Goal: Task Accomplishment & Management: Manage account settings

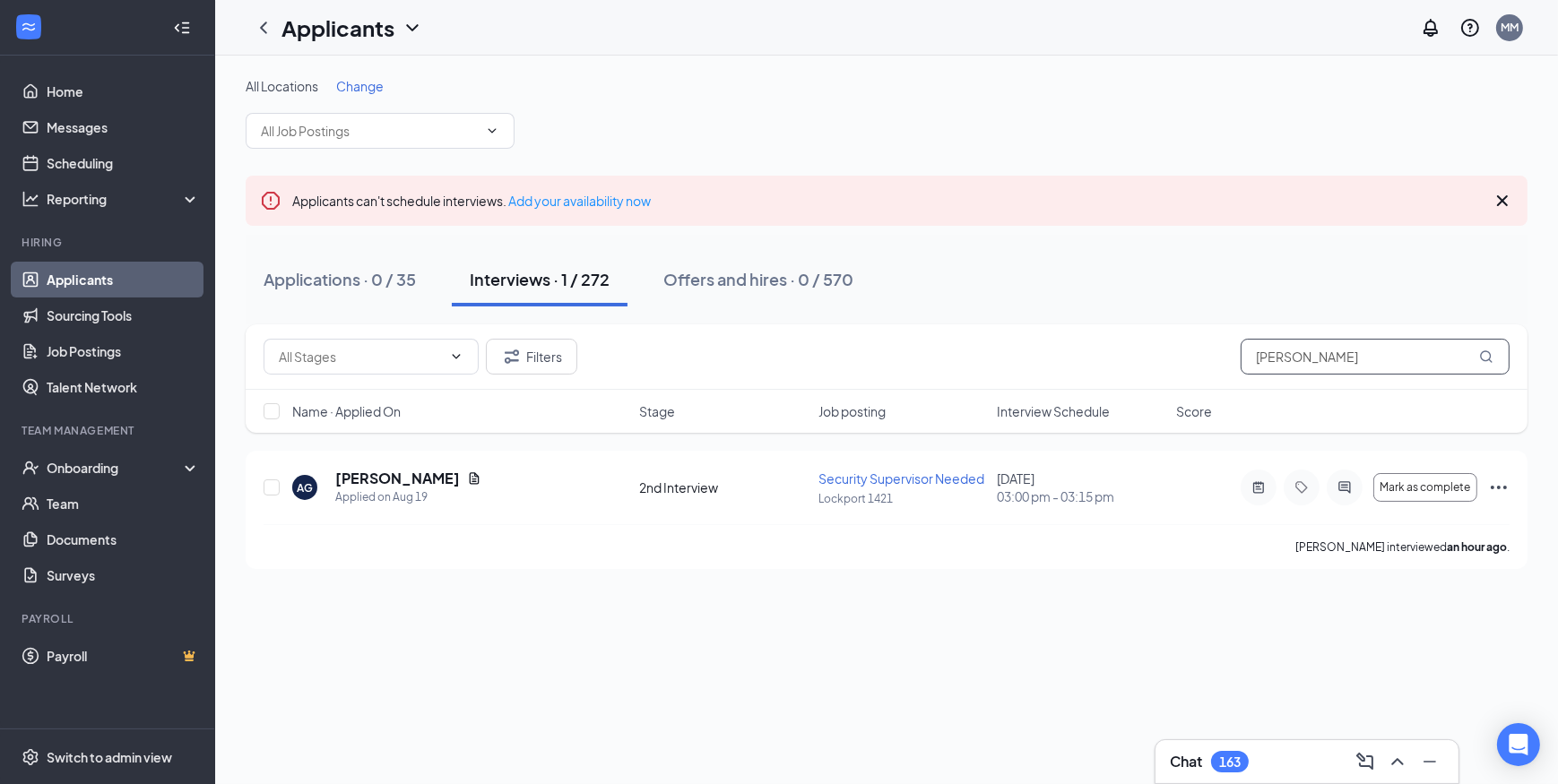
drag, startPoint x: 1316, startPoint y: 354, endPoint x: 1176, endPoint y: 349, distance: 140.1
click at [1176, 349] on div "Filters [PERSON_NAME]" at bounding box center [887, 356] width 1246 height 36
type input "[PERSON_NAME]"
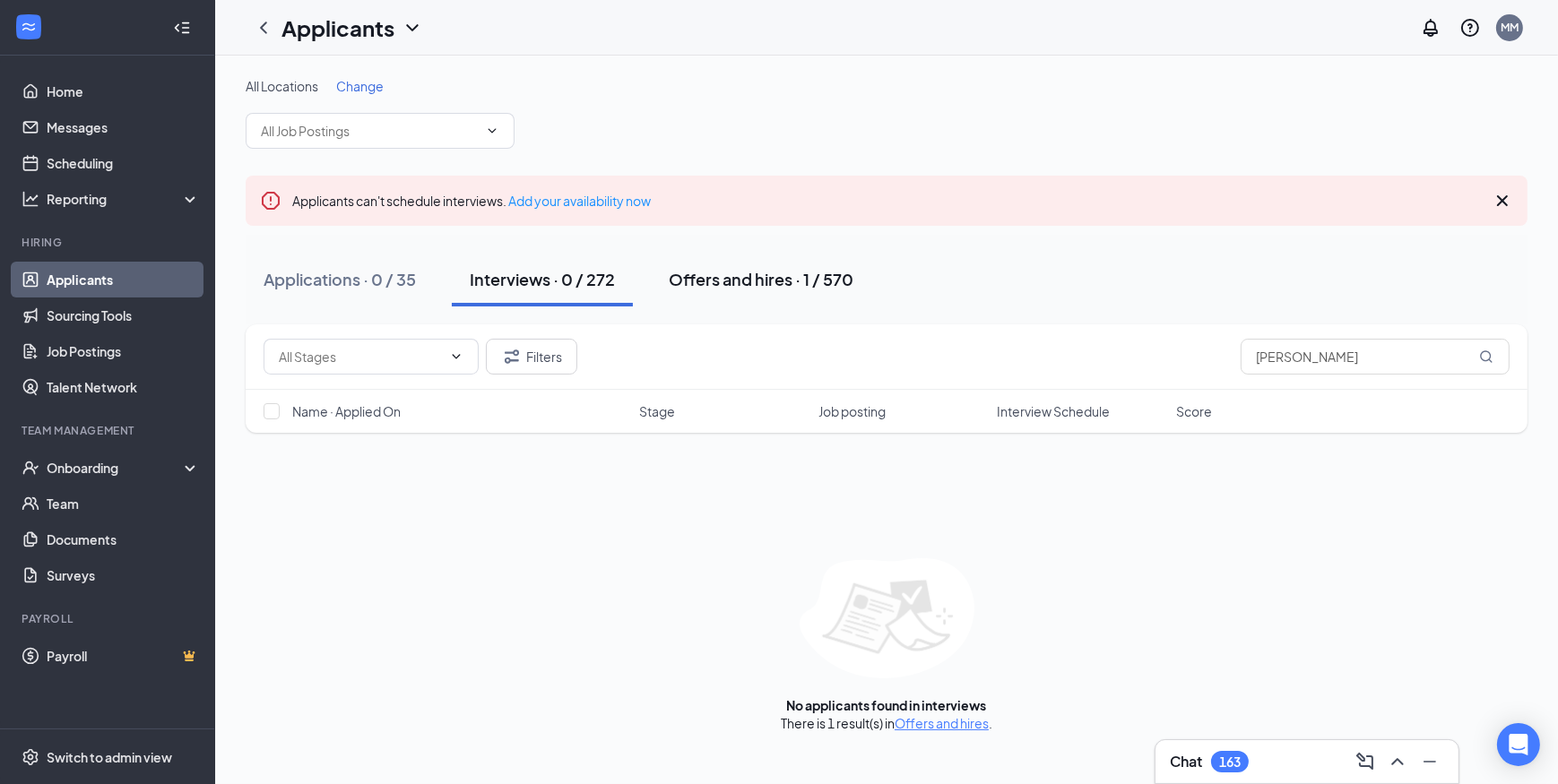
click at [695, 269] on div "Offers and hires · 1 / 570" at bounding box center [761, 279] width 185 height 22
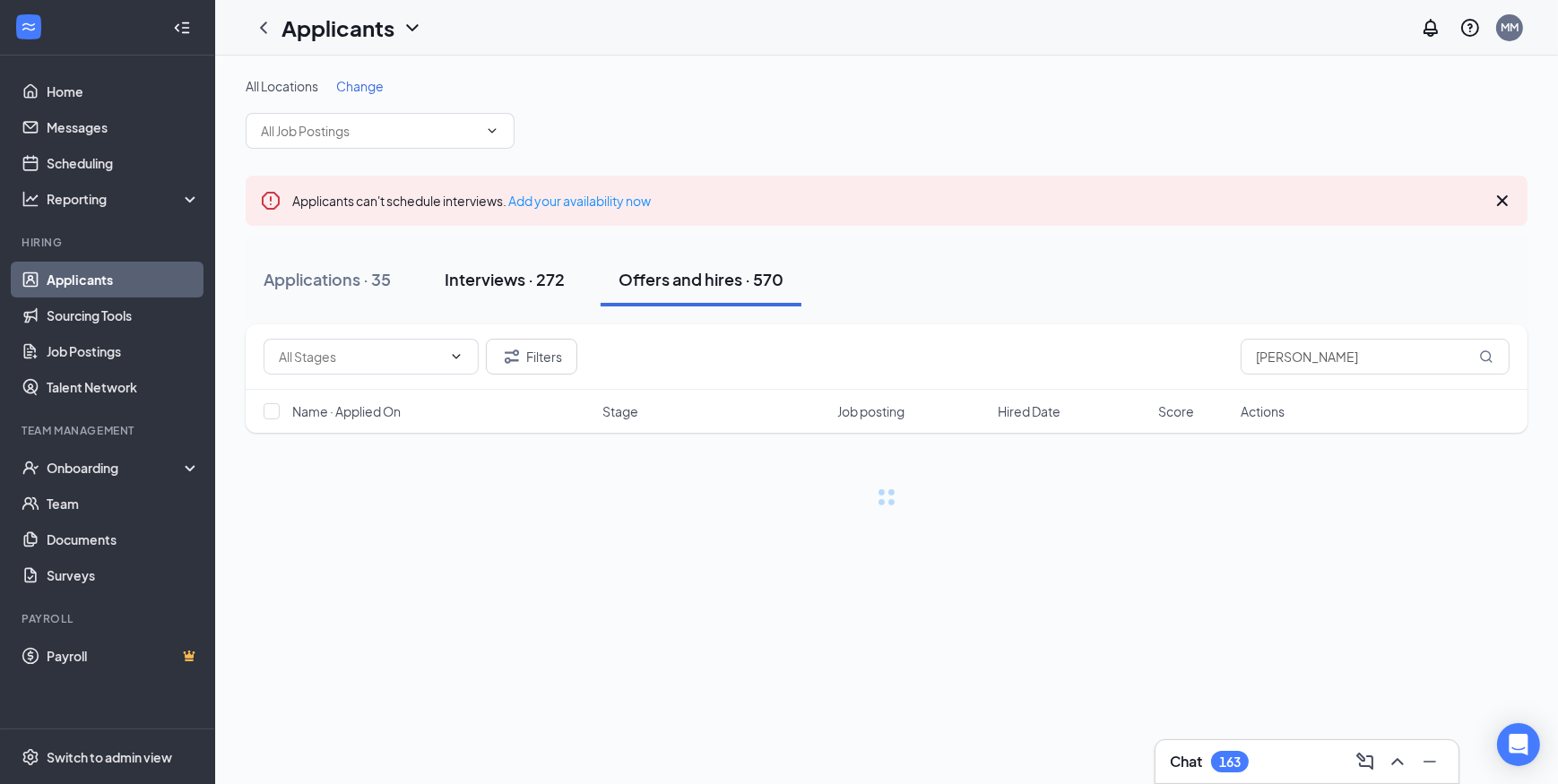
click at [540, 280] on div "Interviews · 272" at bounding box center [504, 279] width 120 height 22
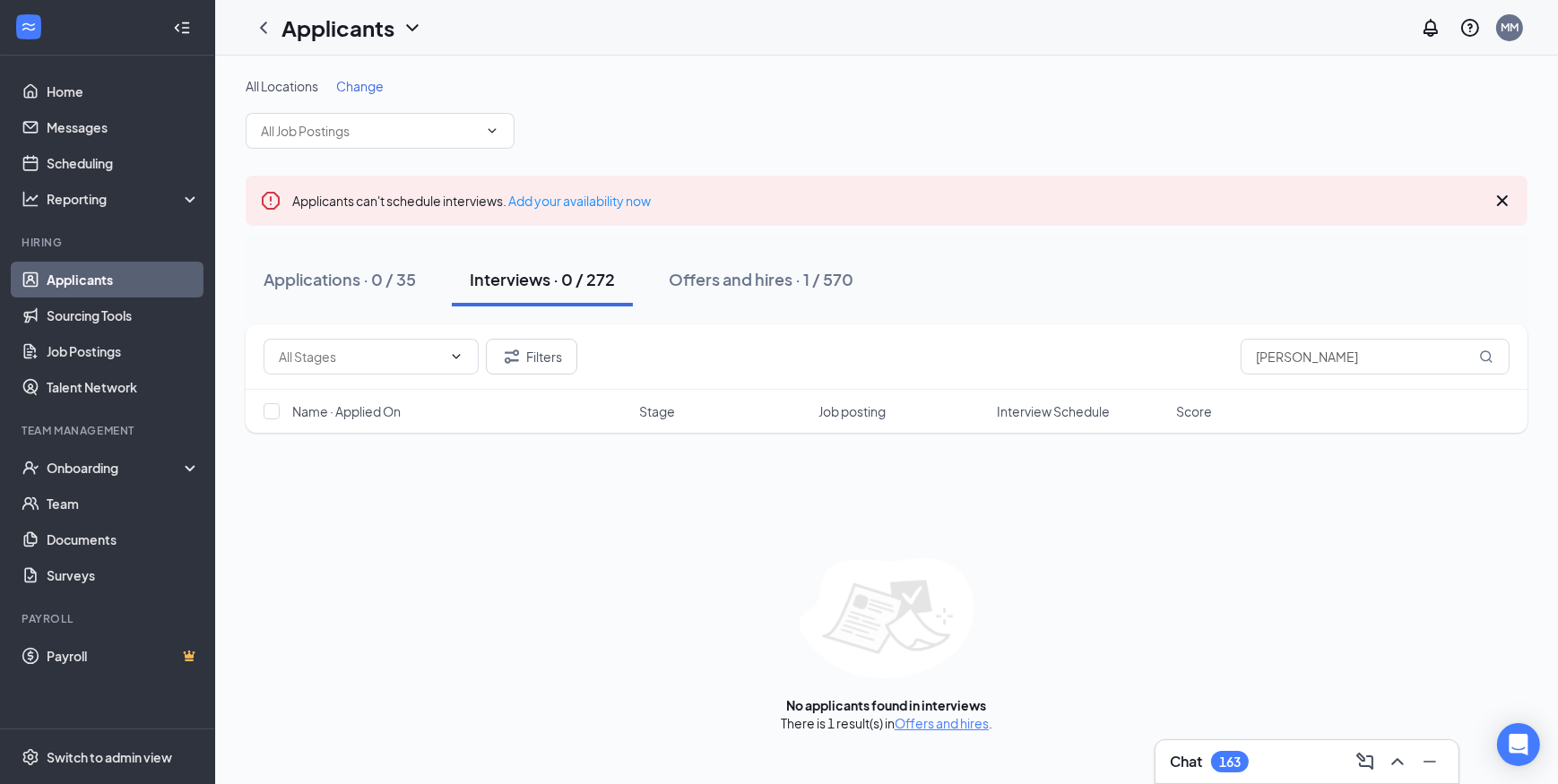
click at [100, 279] on link "Applicants" at bounding box center [123, 280] width 153 height 36
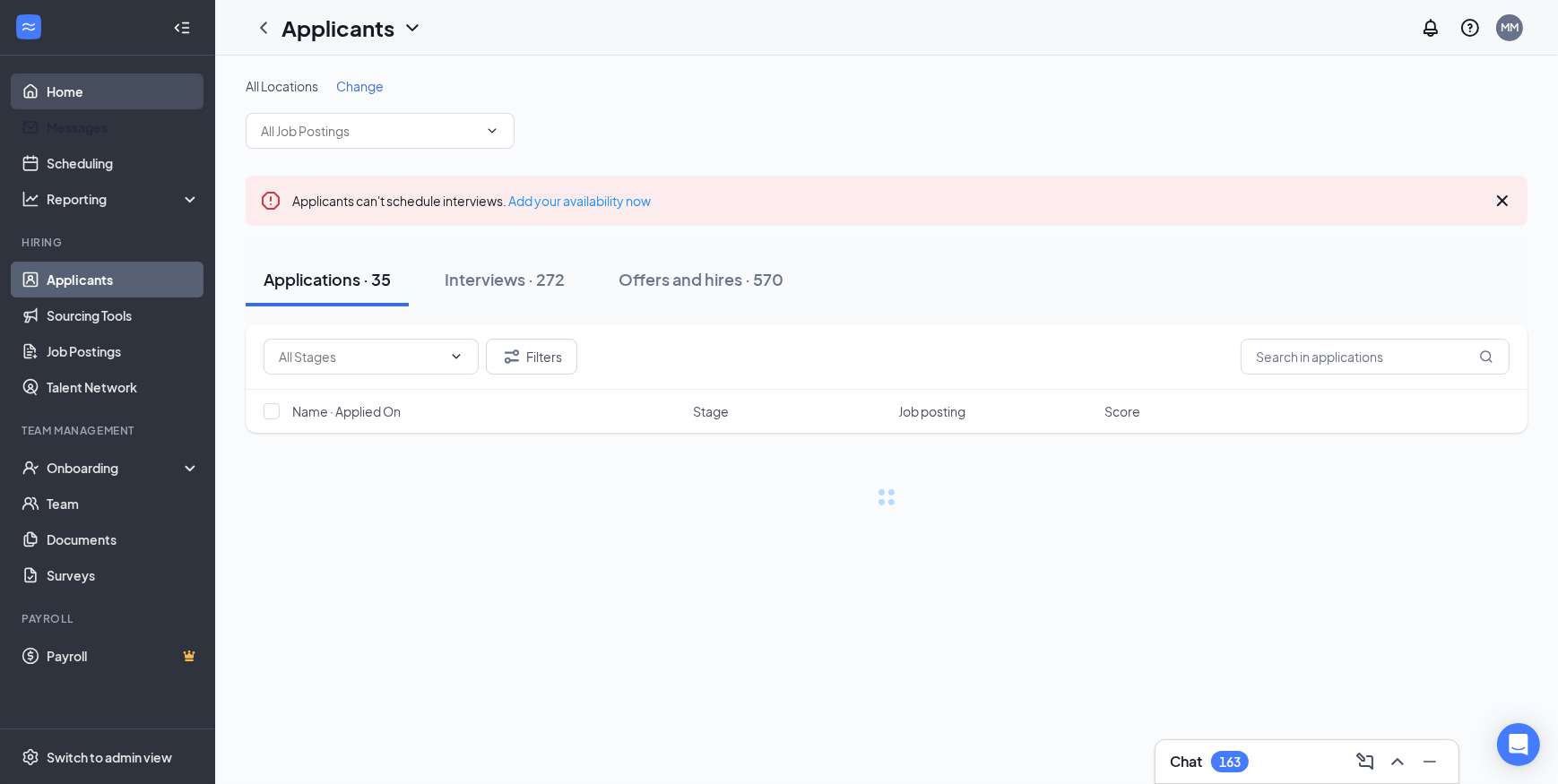
click at [58, 93] on link "Home" at bounding box center [123, 91] width 153 height 36
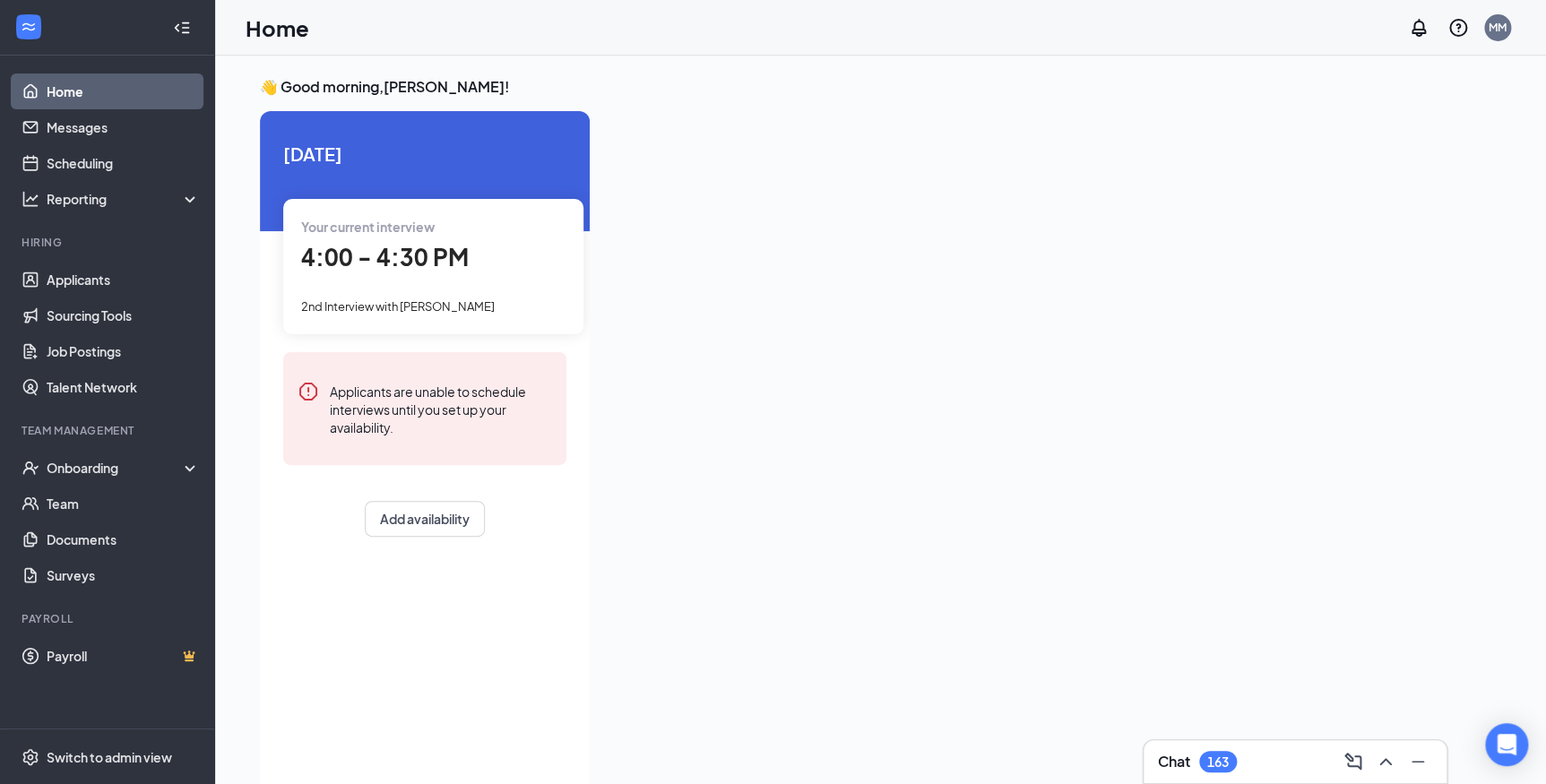
click at [418, 249] on span "4:00 - 4:30 PM" at bounding box center [385, 256] width 168 height 29
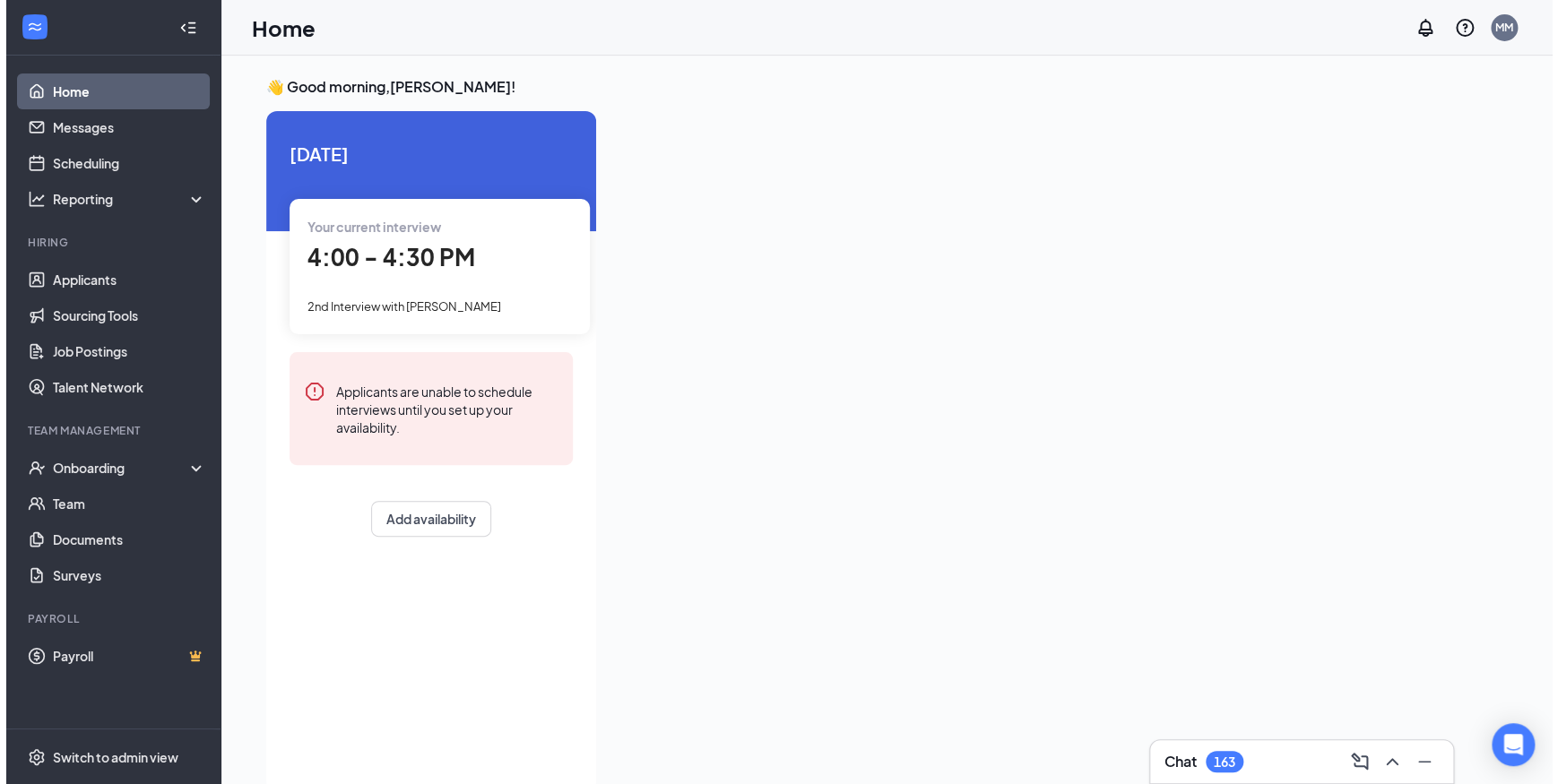
scroll to position [7, 0]
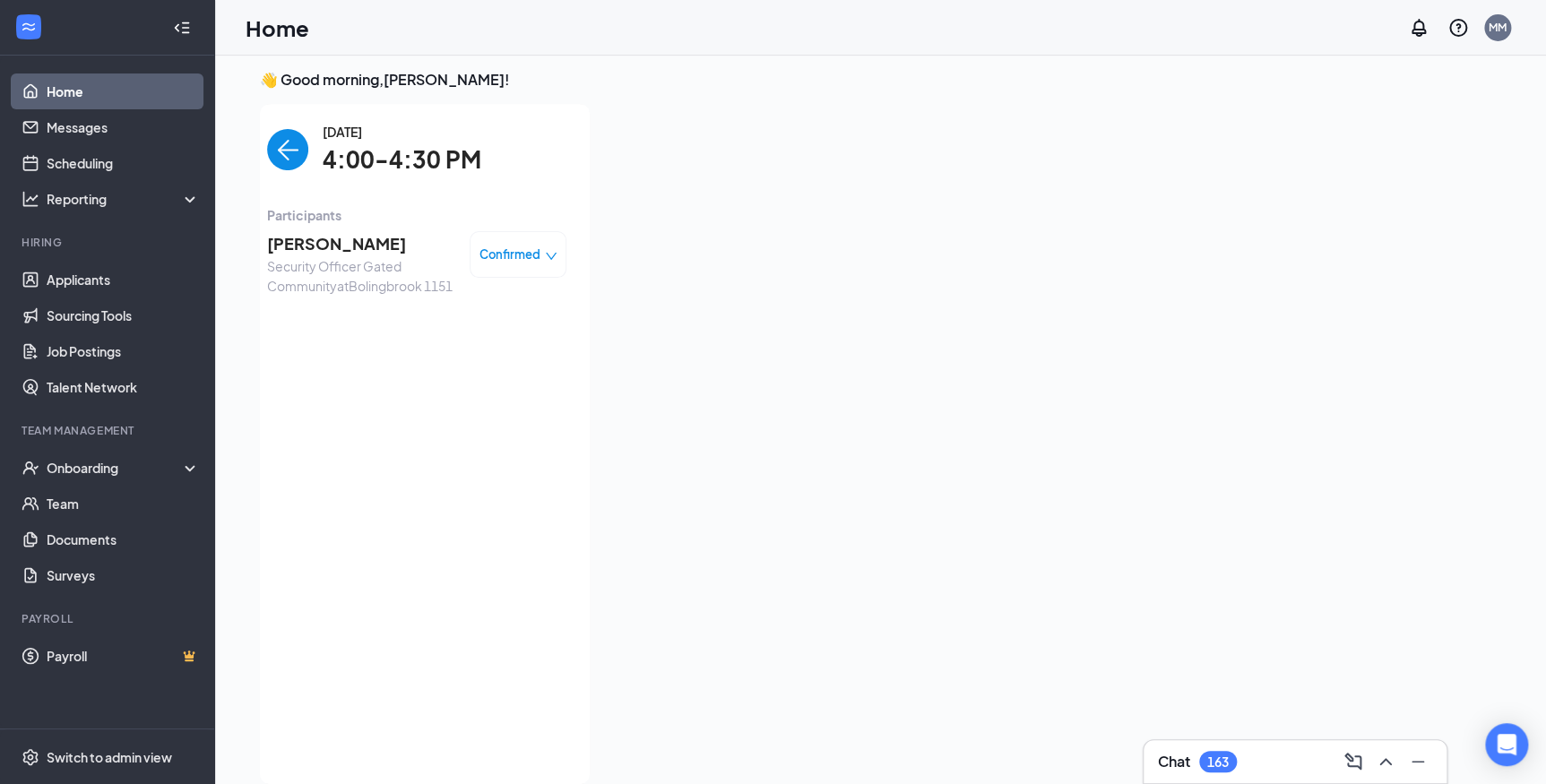
drag, startPoint x: 365, startPoint y: 238, endPoint x: 354, endPoint y: 242, distance: 11.7
click at [354, 242] on span "[PERSON_NAME]" at bounding box center [360, 243] width 188 height 25
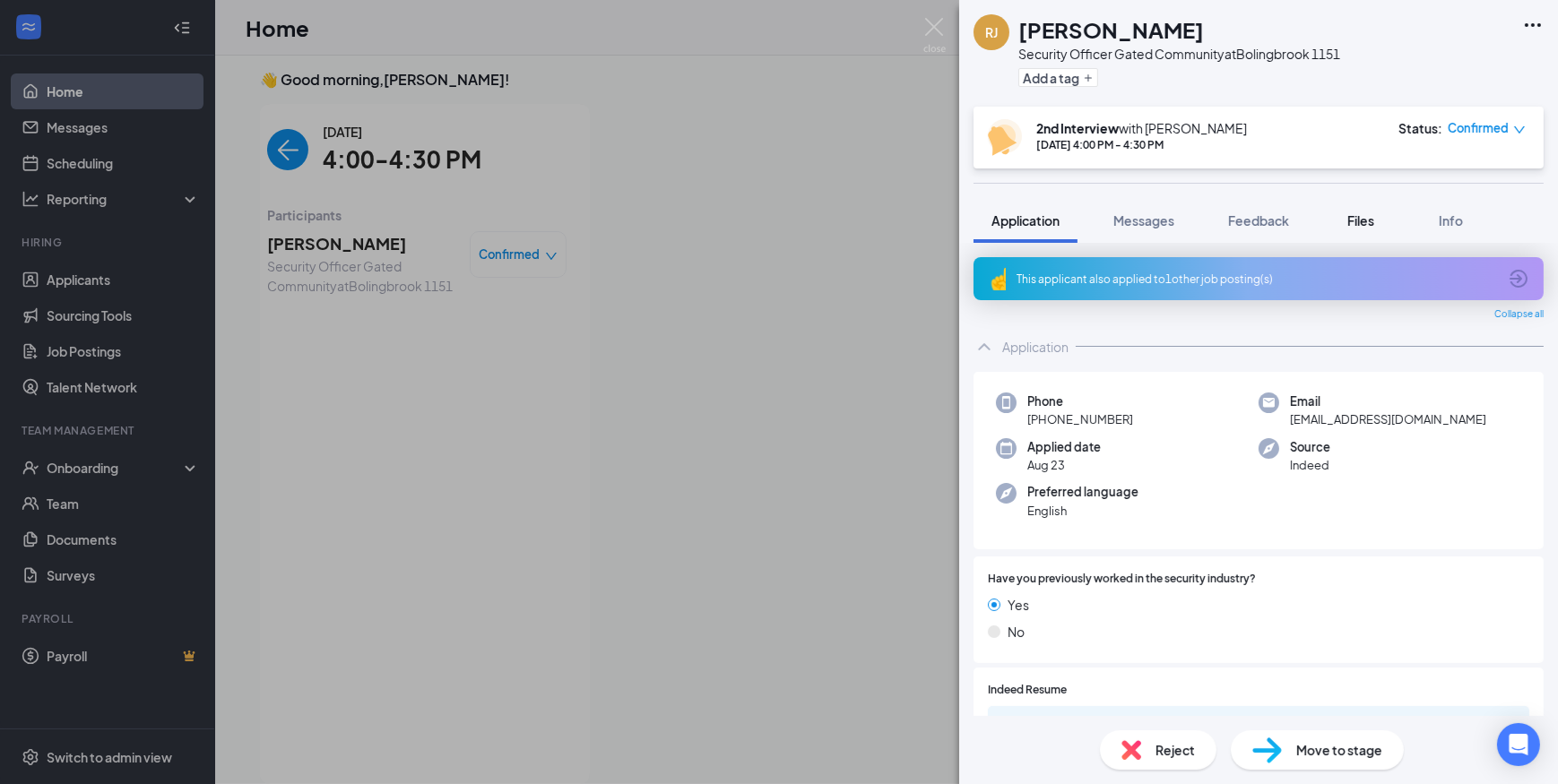
click at [1367, 213] on span "Files" at bounding box center [1361, 220] width 27 height 17
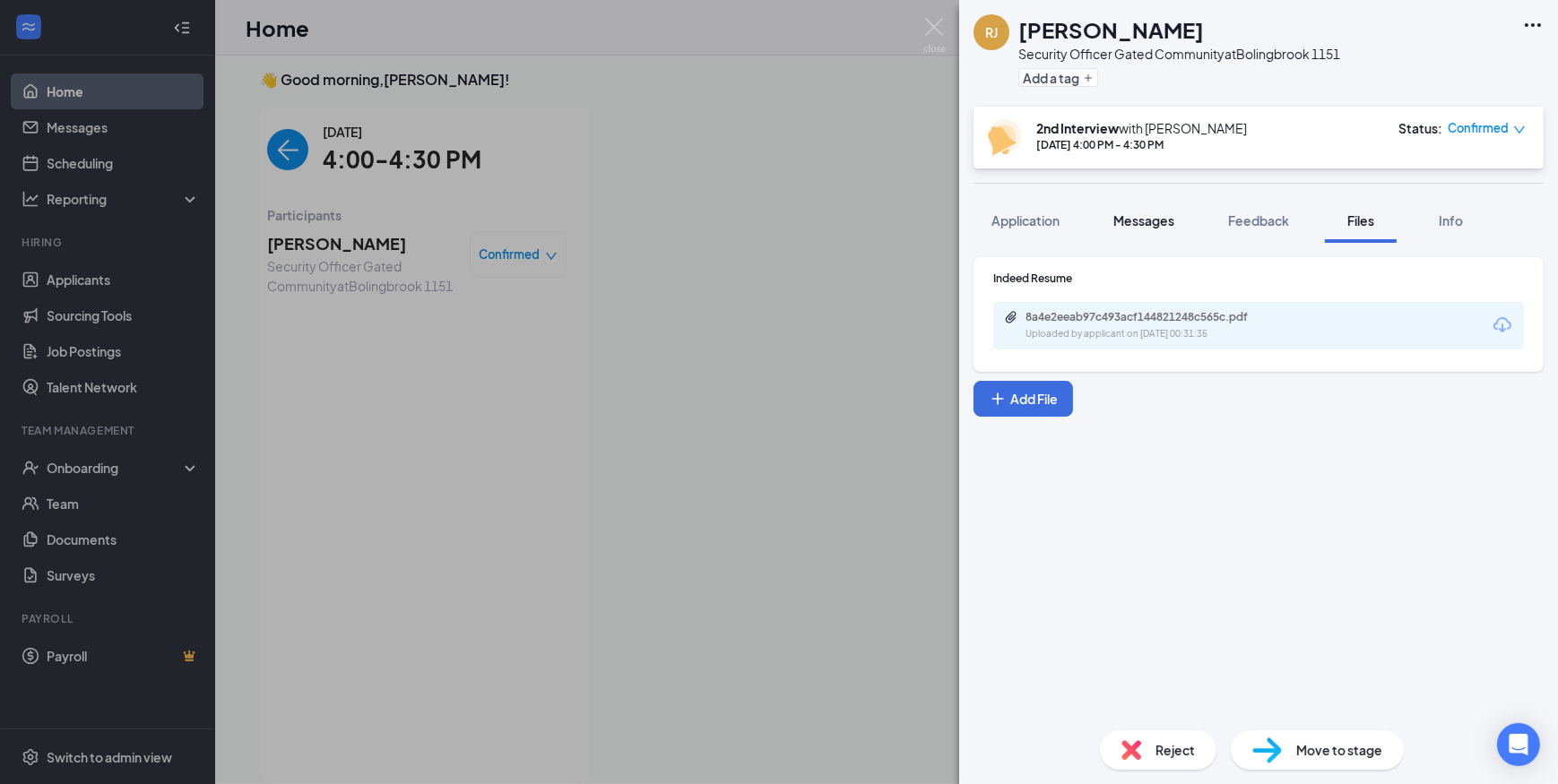
click at [1148, 223] on span "Messages" at bounding box center [1144, 220] width 61 height 17
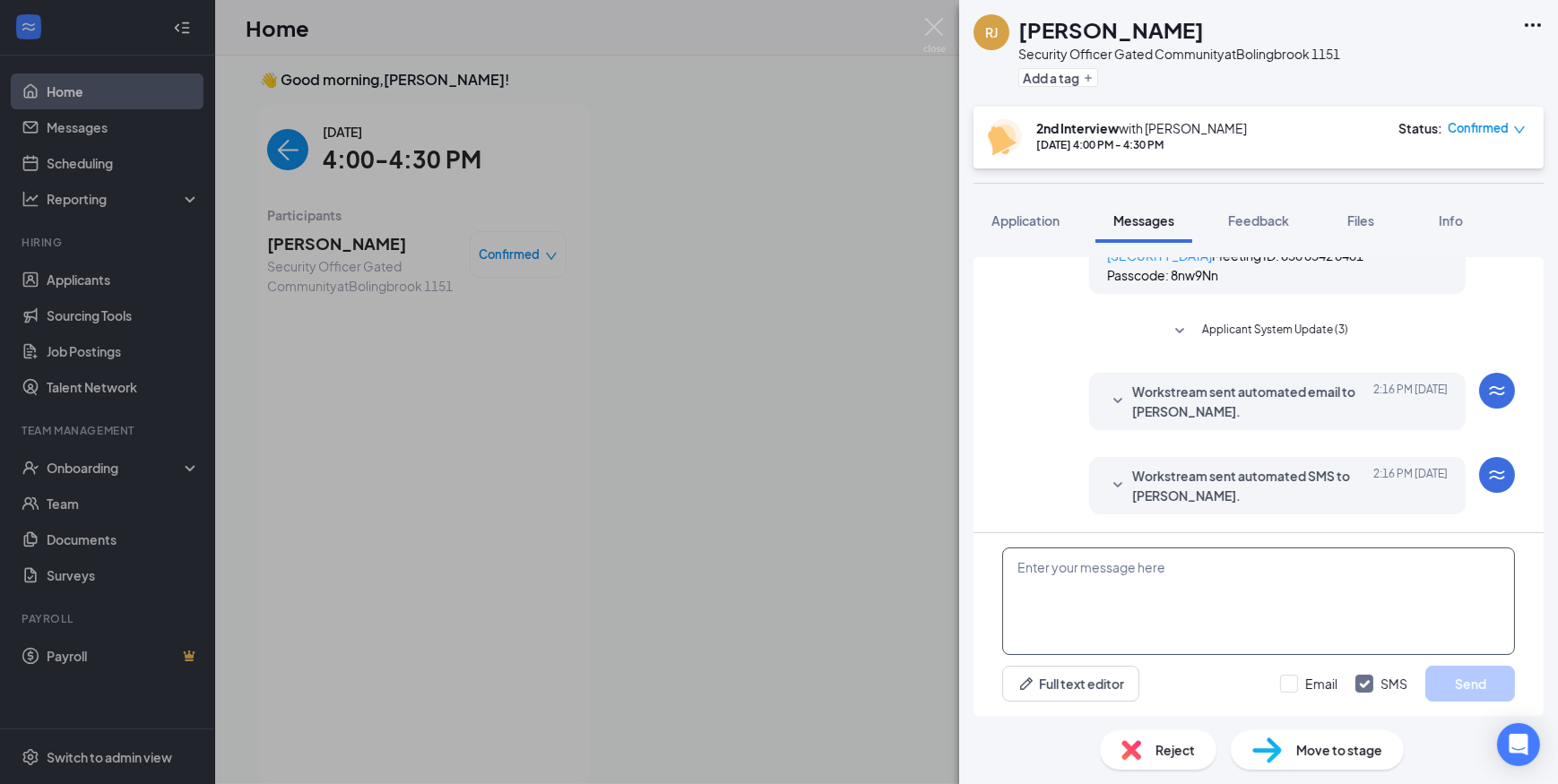
scroll to position [940, 0]
click at [1298, 685] on input "Email" at bounding box center [1309, 684] width 57 height 18
checkbox input "true"
paste textarea "Join Zoom Meeting [URL][DOMAIN_NAME][SECURITY_DATA] Meeting ID: 836 5825 4353 P…"
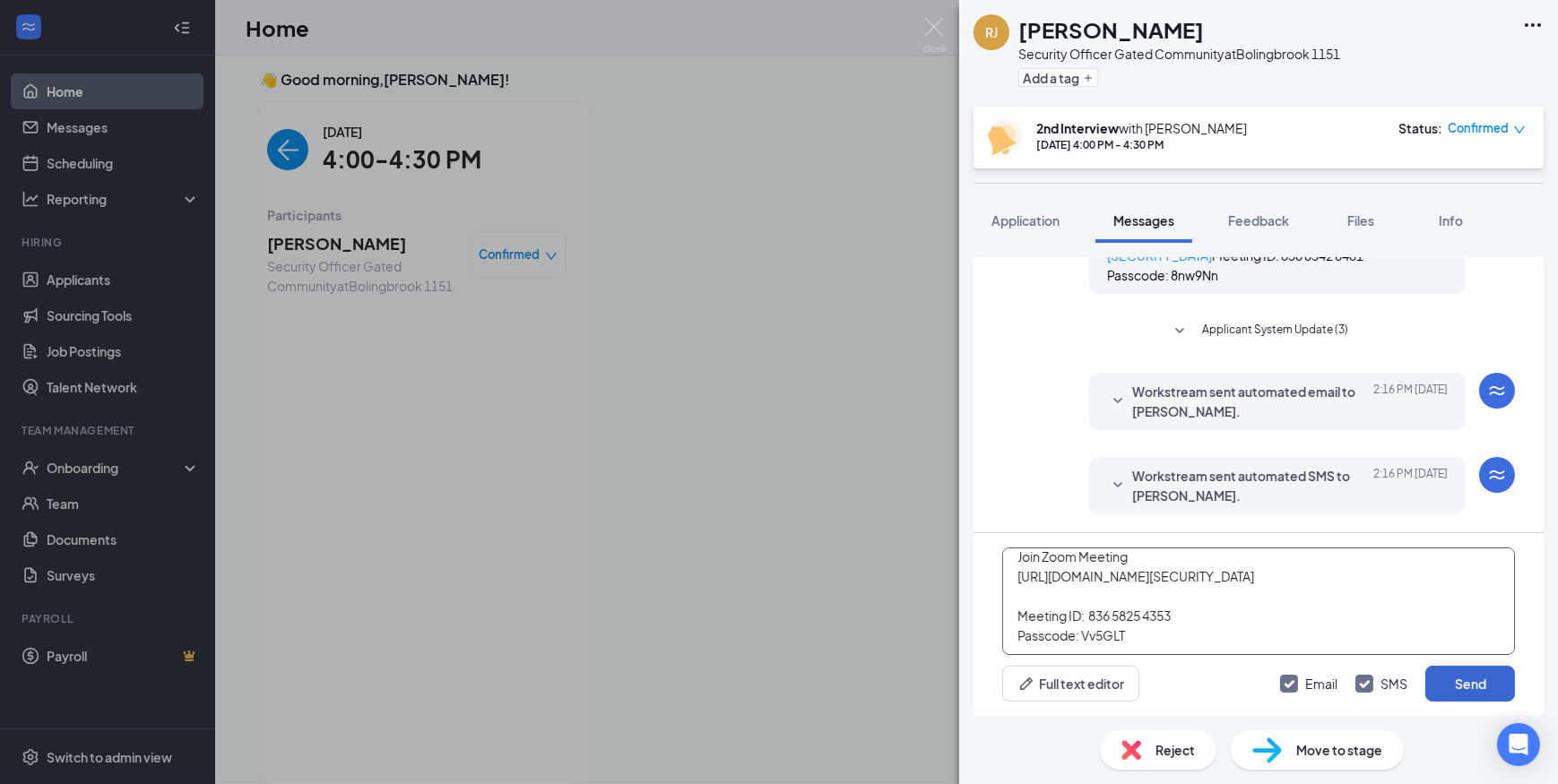
type textarea "Join Zoom Meeting [URL][DOMAIN_NAME][SECURITY_DATA] Meeting ID: 836 5825 4353 P…"
click at [1430, 674] on button "Send" at bounding box center [1470, 684] width 90 height 36
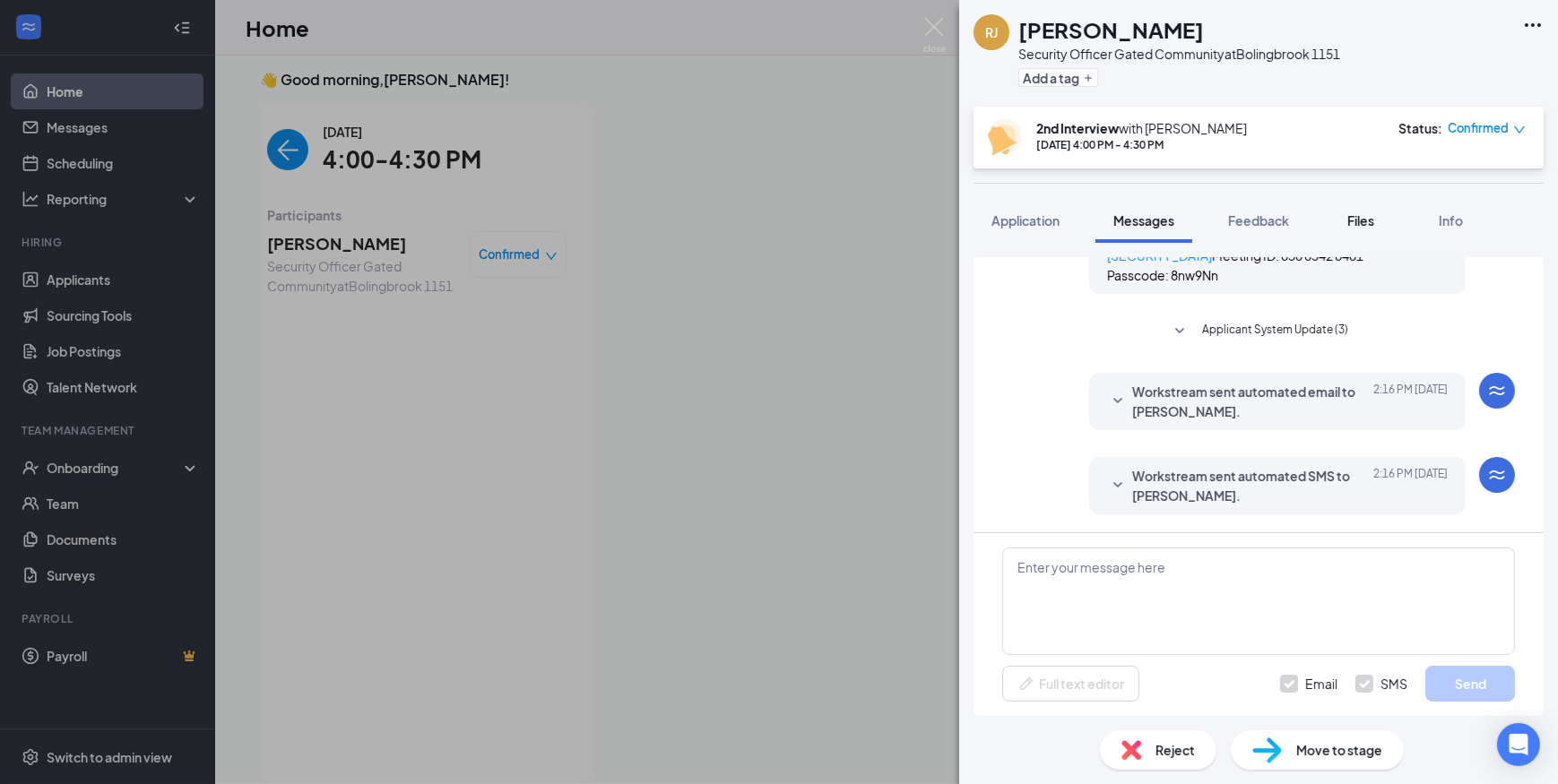
scroll to position [0, 0]
click at [1370, 220] on span "Files" at bounding box center [1361, 220] width 27 height 17
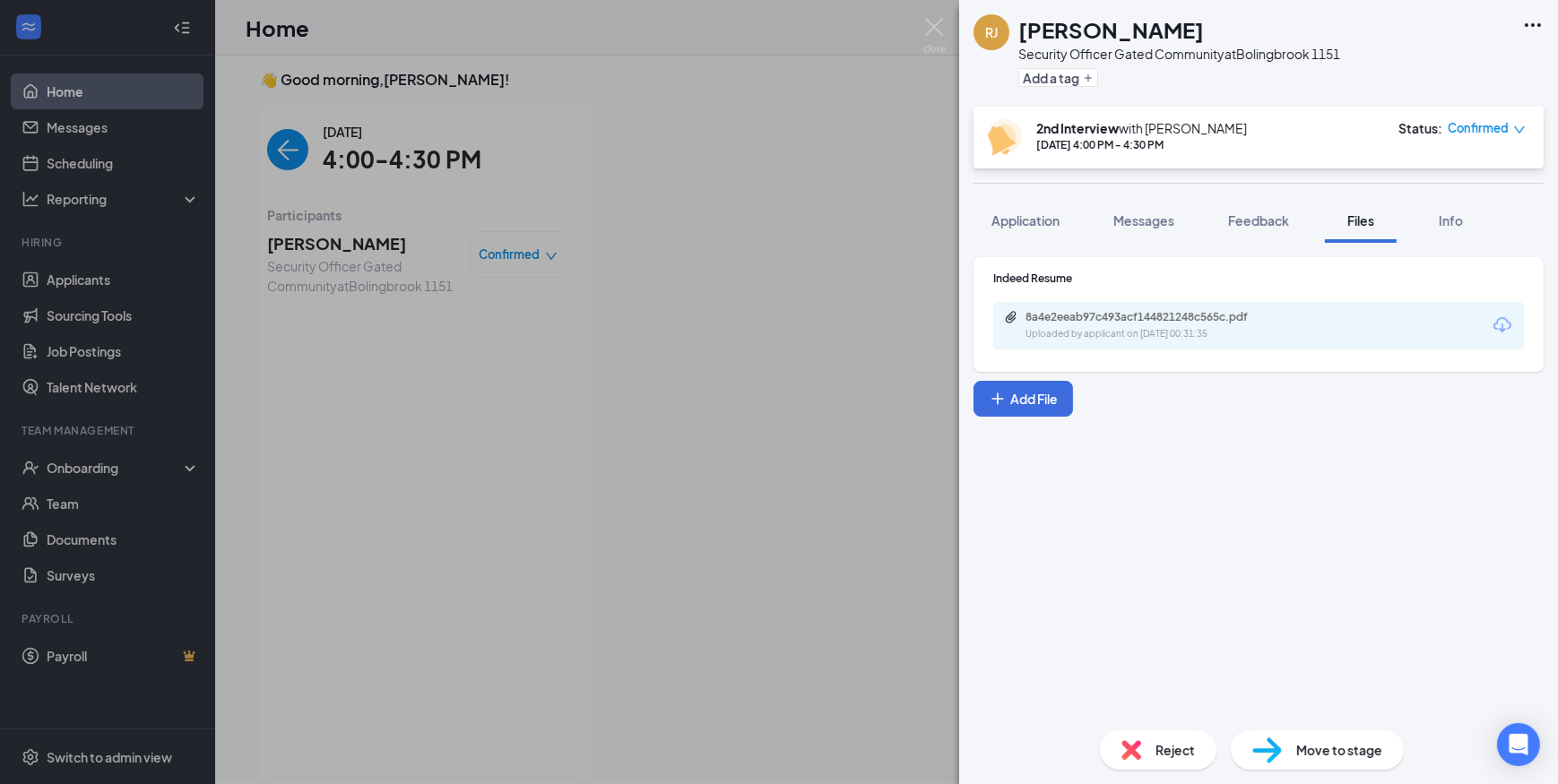
click at [1144, 324] on div "8a4e2eeab97c493acf144821248c565c.pdf Uploaded by applicant on [DATE] 00:31:35" at bounding box center [1150, 325] width 290 height 31
click at [1235, 214] on span "Feedback" at bounding box center [1259, 220] width 61 height 17
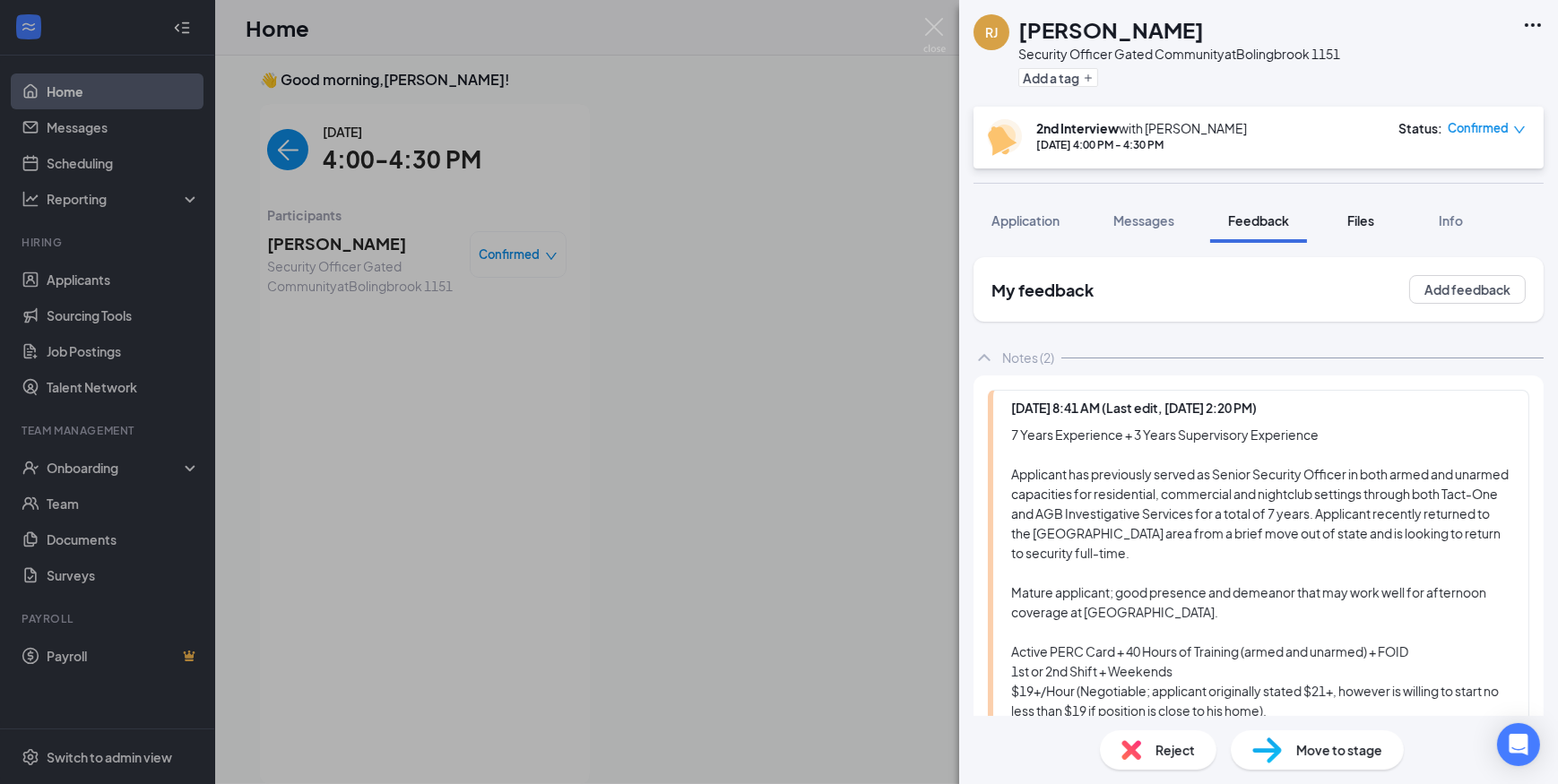
click at [1365, 230] on button "Files" at bounding box center [1361, 220] width 72 height 45
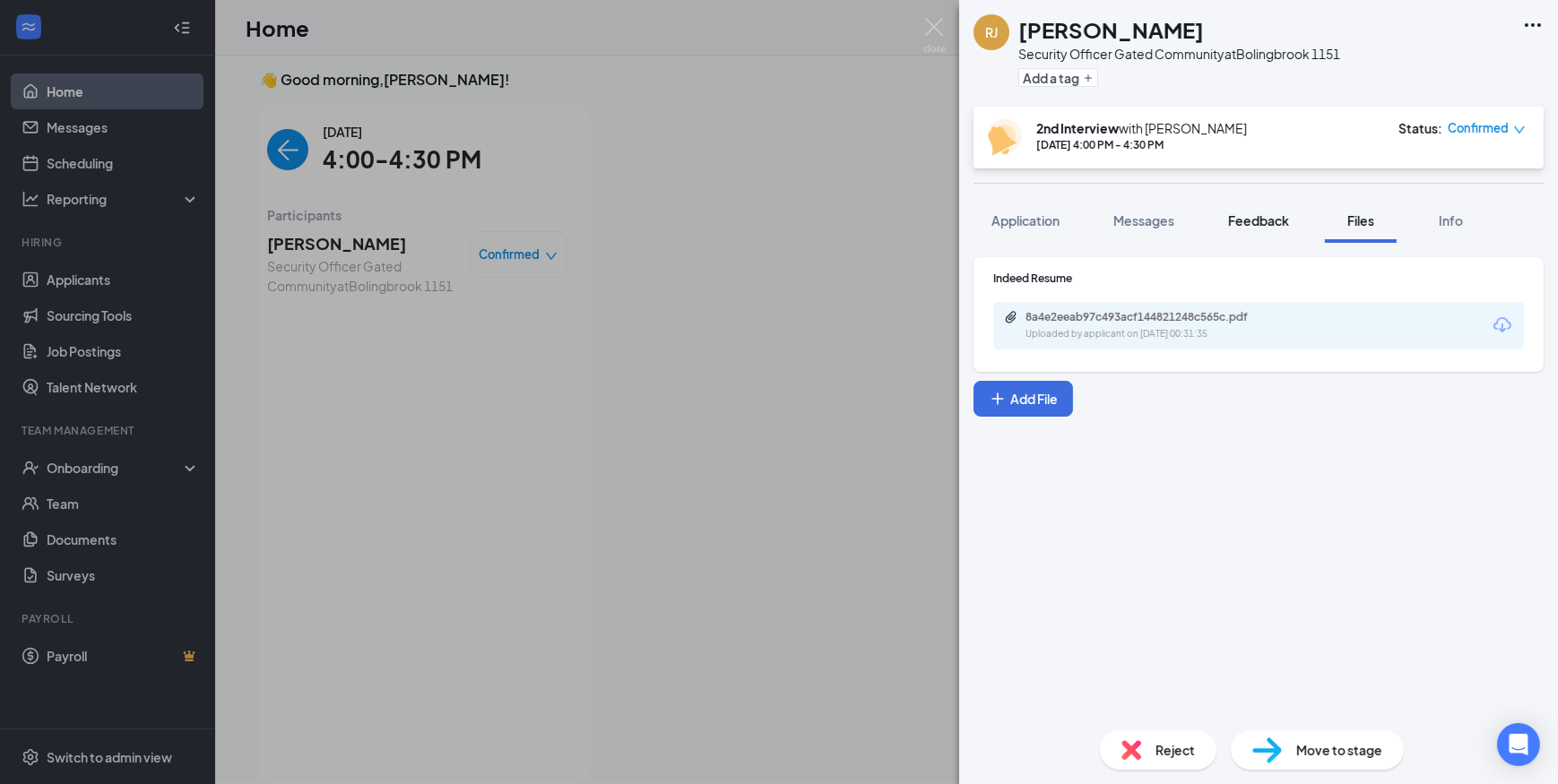
click at [1255, 220] on span "Feedback" at bounding box center [1259, 220] width 61 height 17
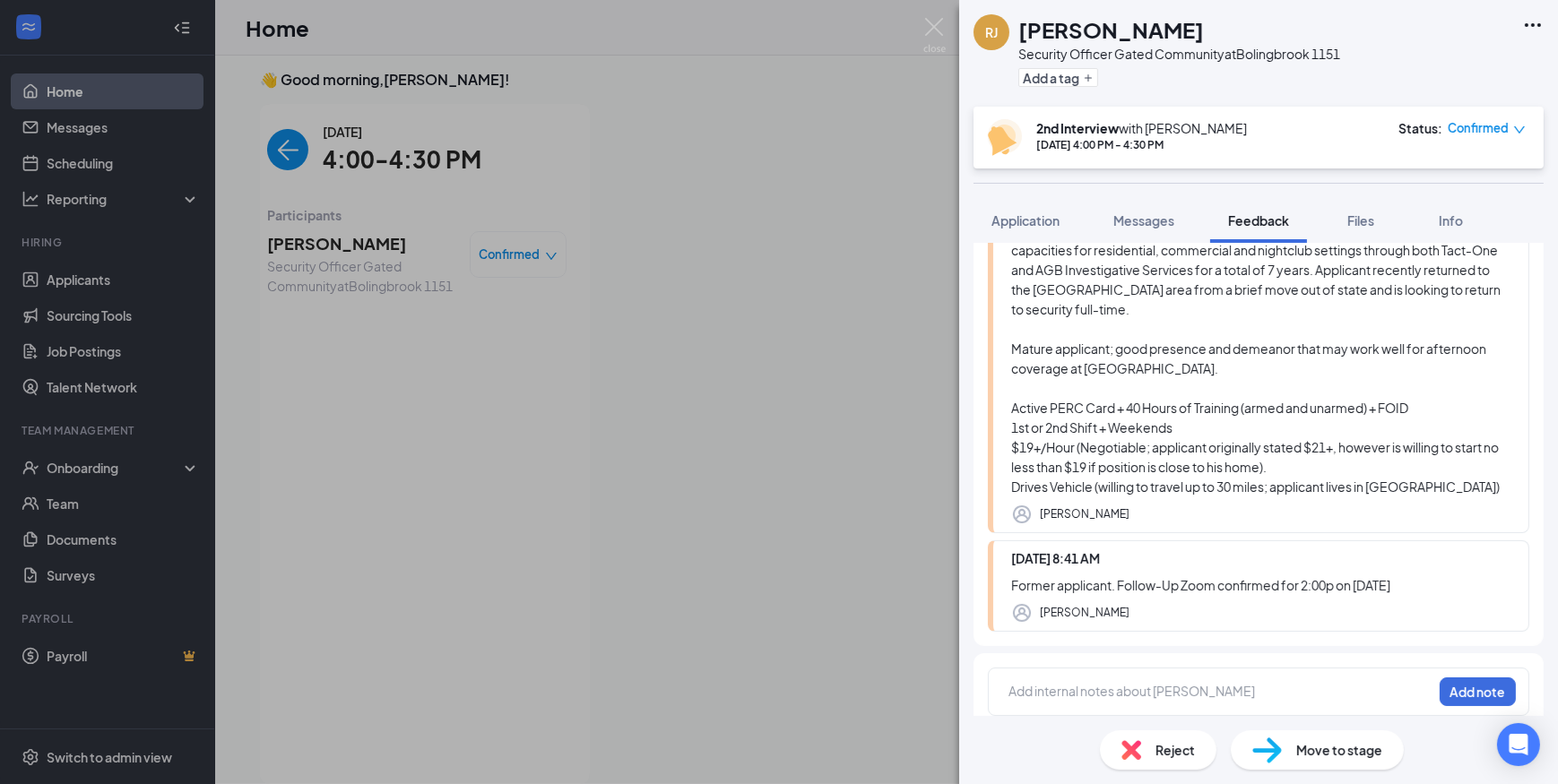
scroll to position [257, 0]
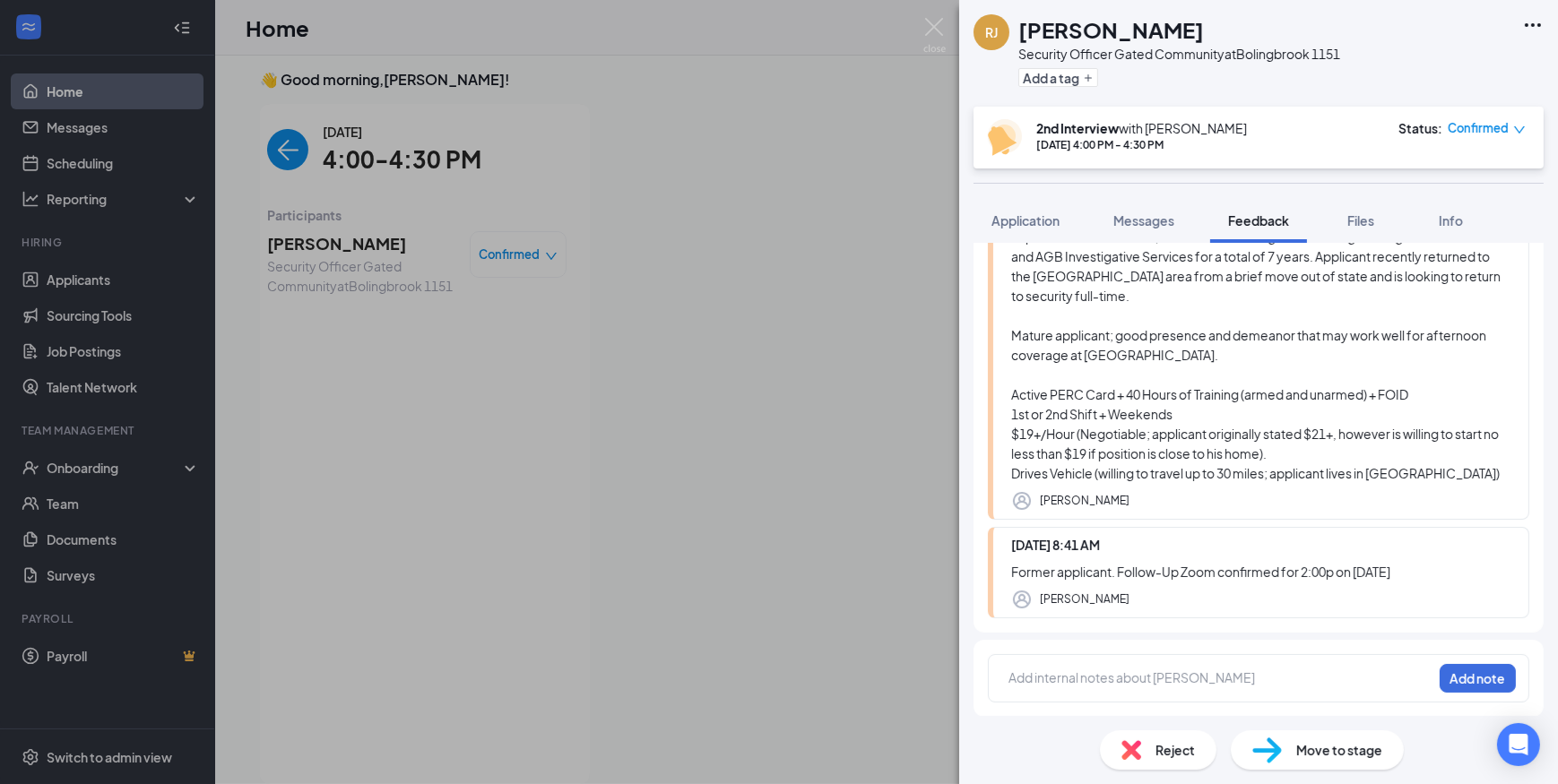
click at [1112, 664] on div "Add internal notes about [PERSON_NAME] Add note" at bounding box center [1259, 679] width 542 height 49
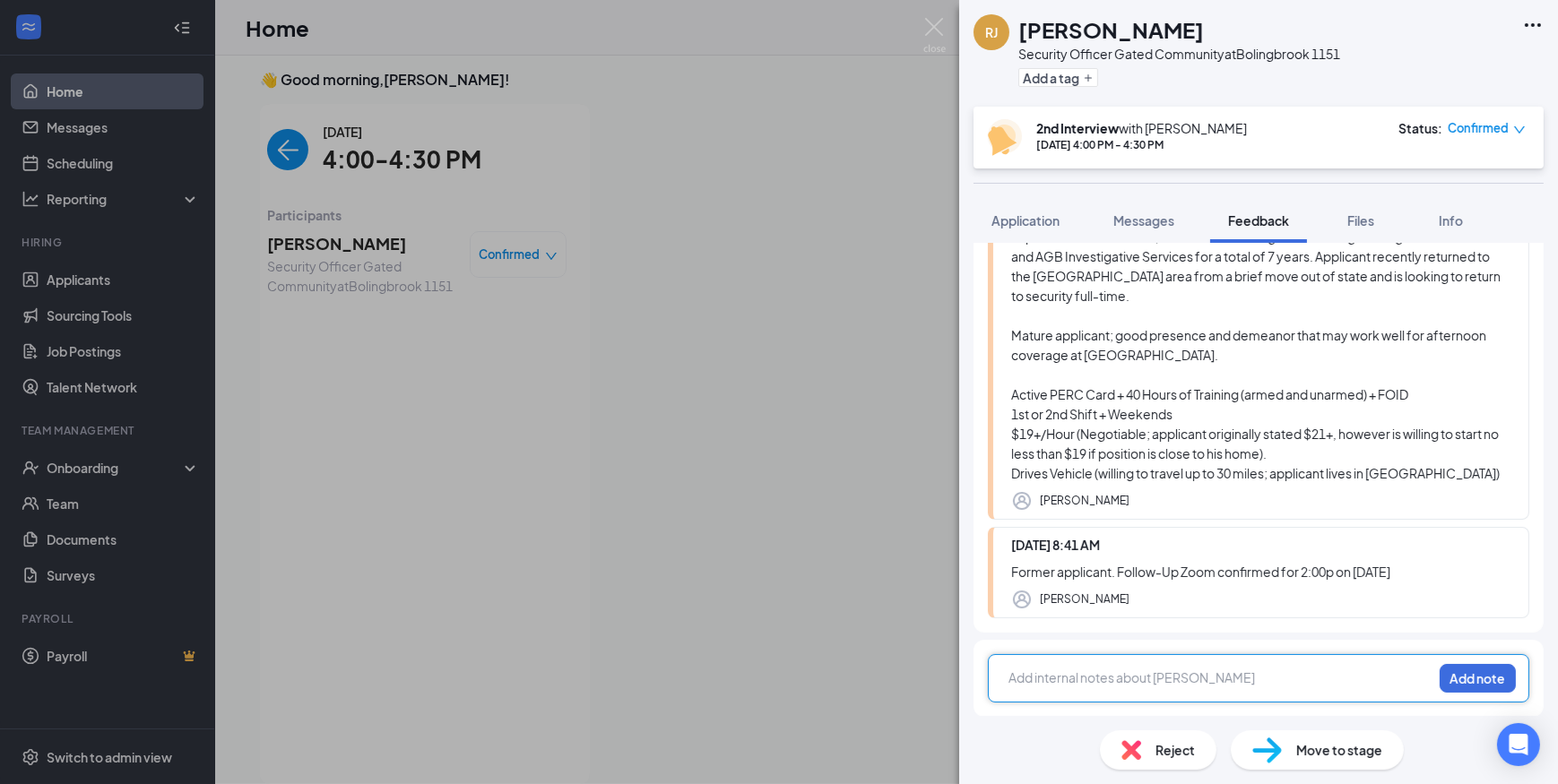
click at [1108, 675] on div at bounding box center [1220, 677] width 422 height 19
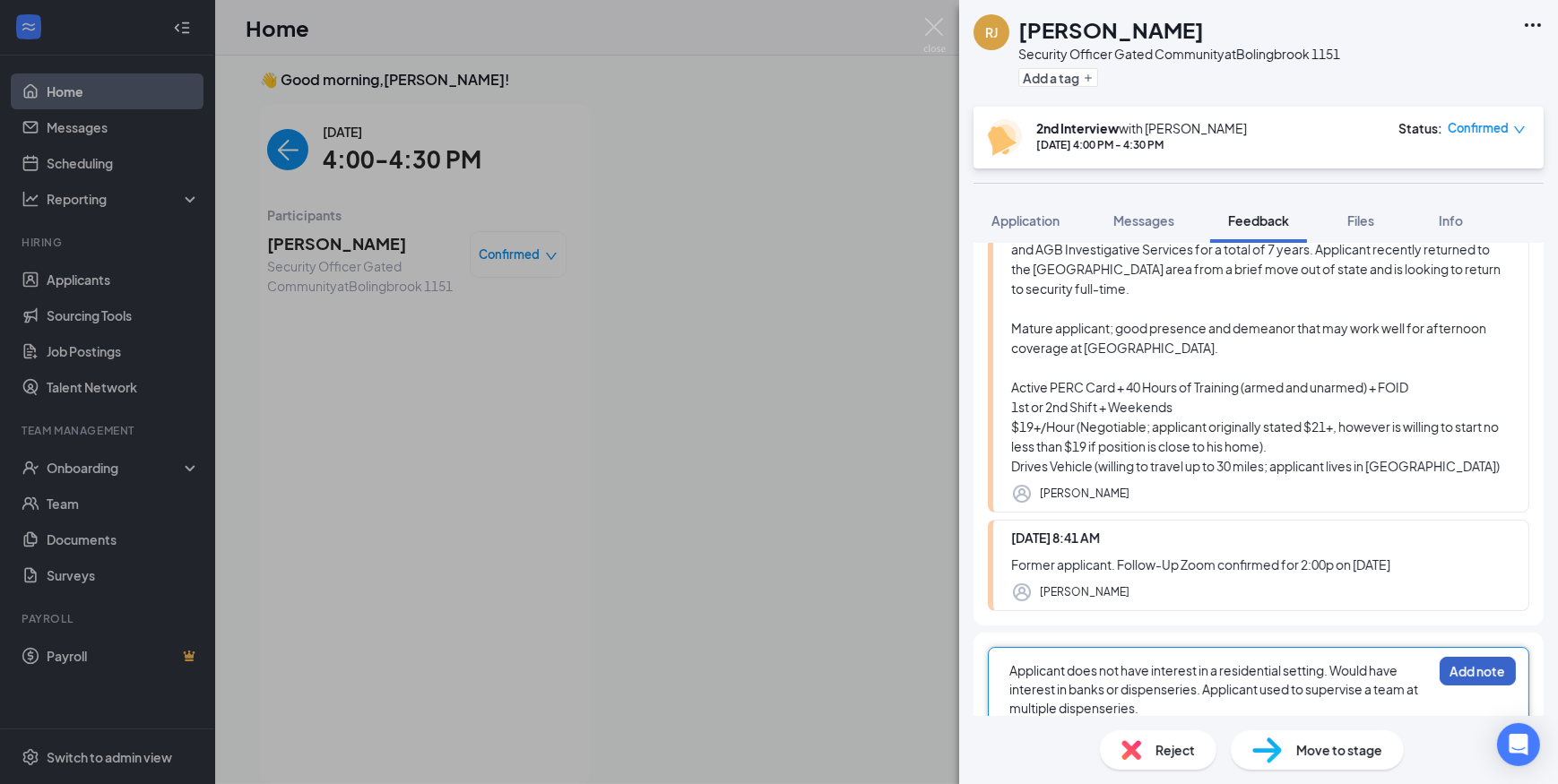
click at [1465, 660] on button "Add note" at bounding box center [1478, 671] width 76 height 28
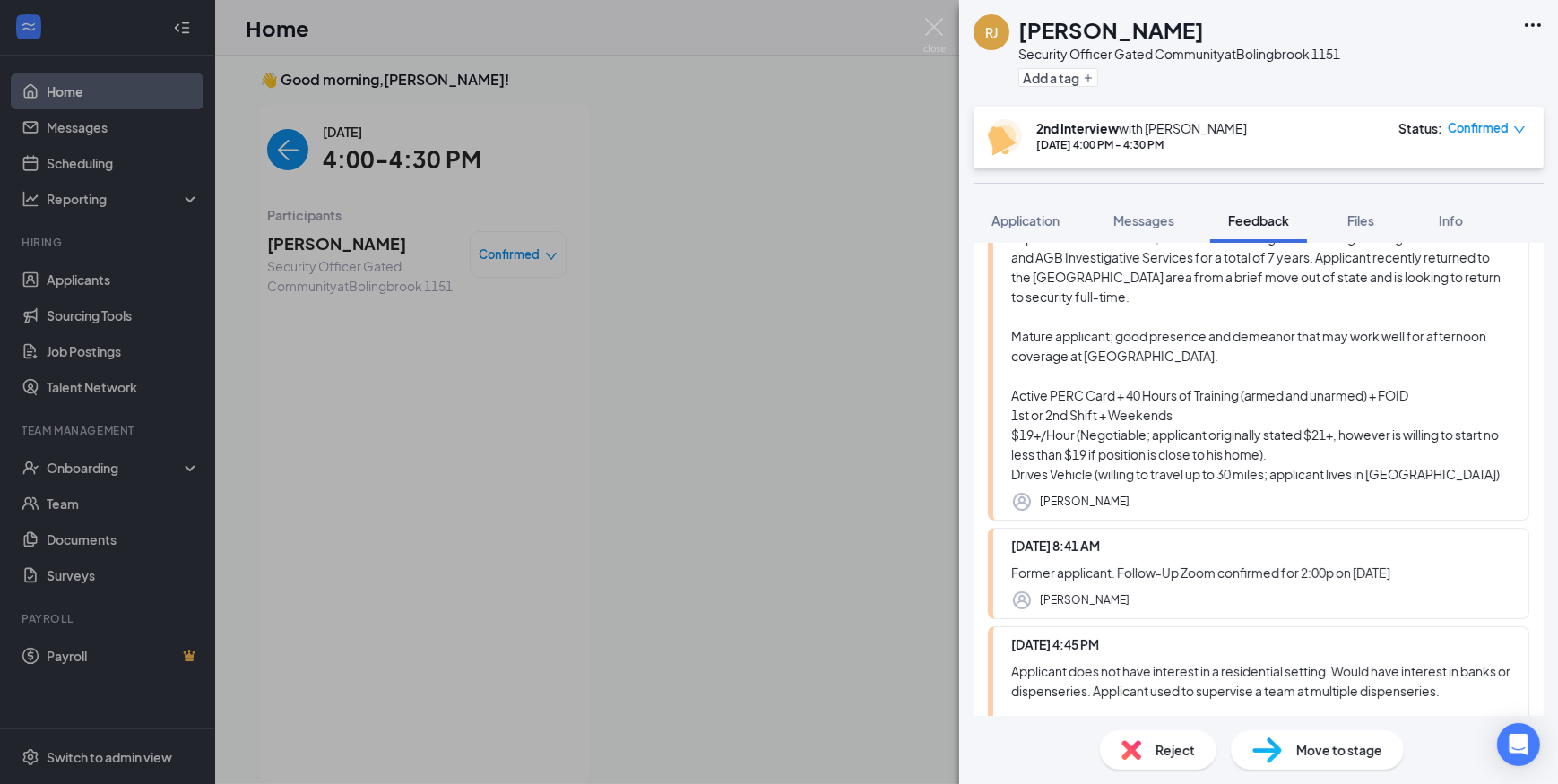
scroll to position [0, 0]
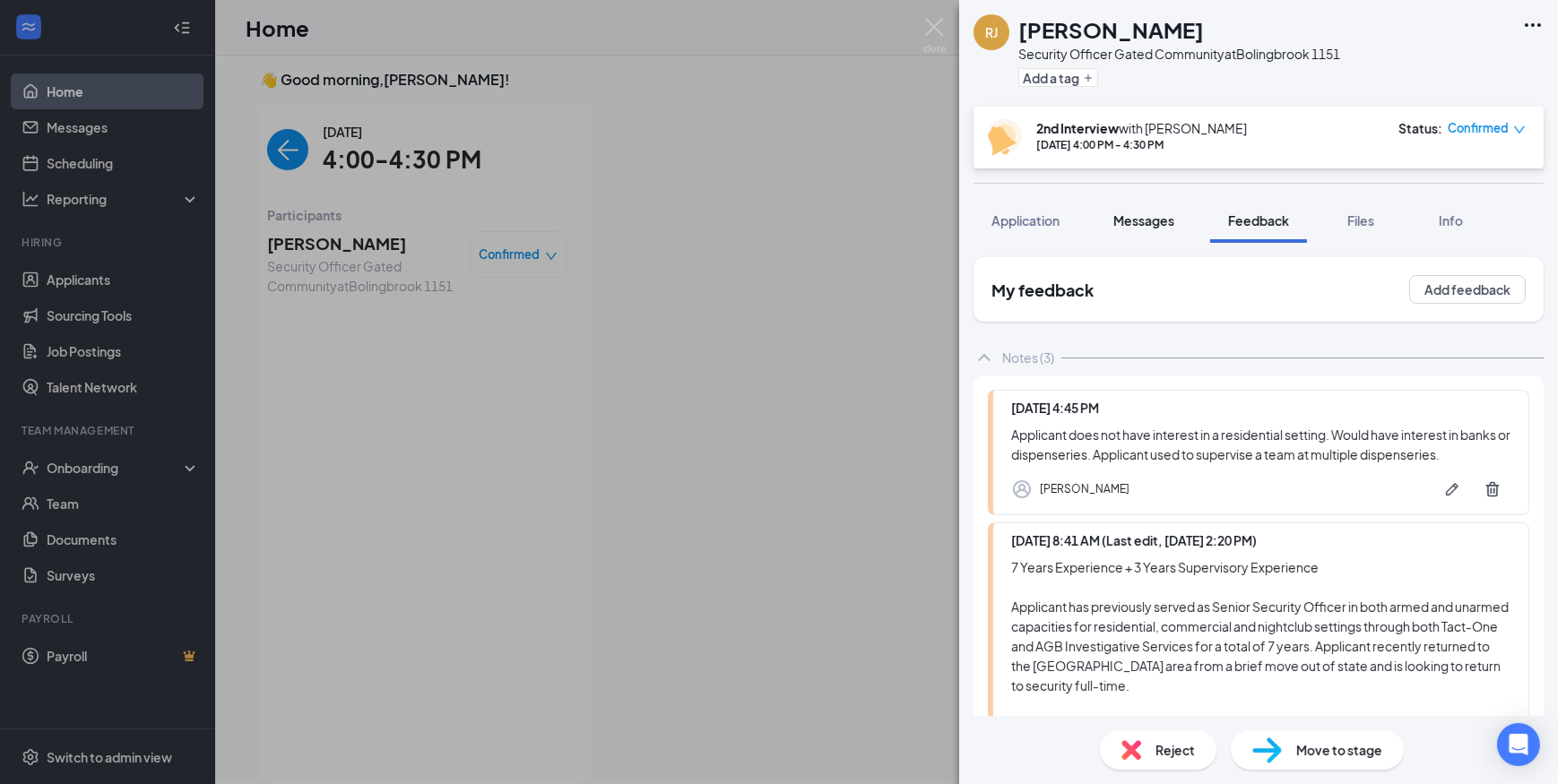
click at [1149, 215] on span "Messages" at bounding box center [1144, 220] width 61 height 17
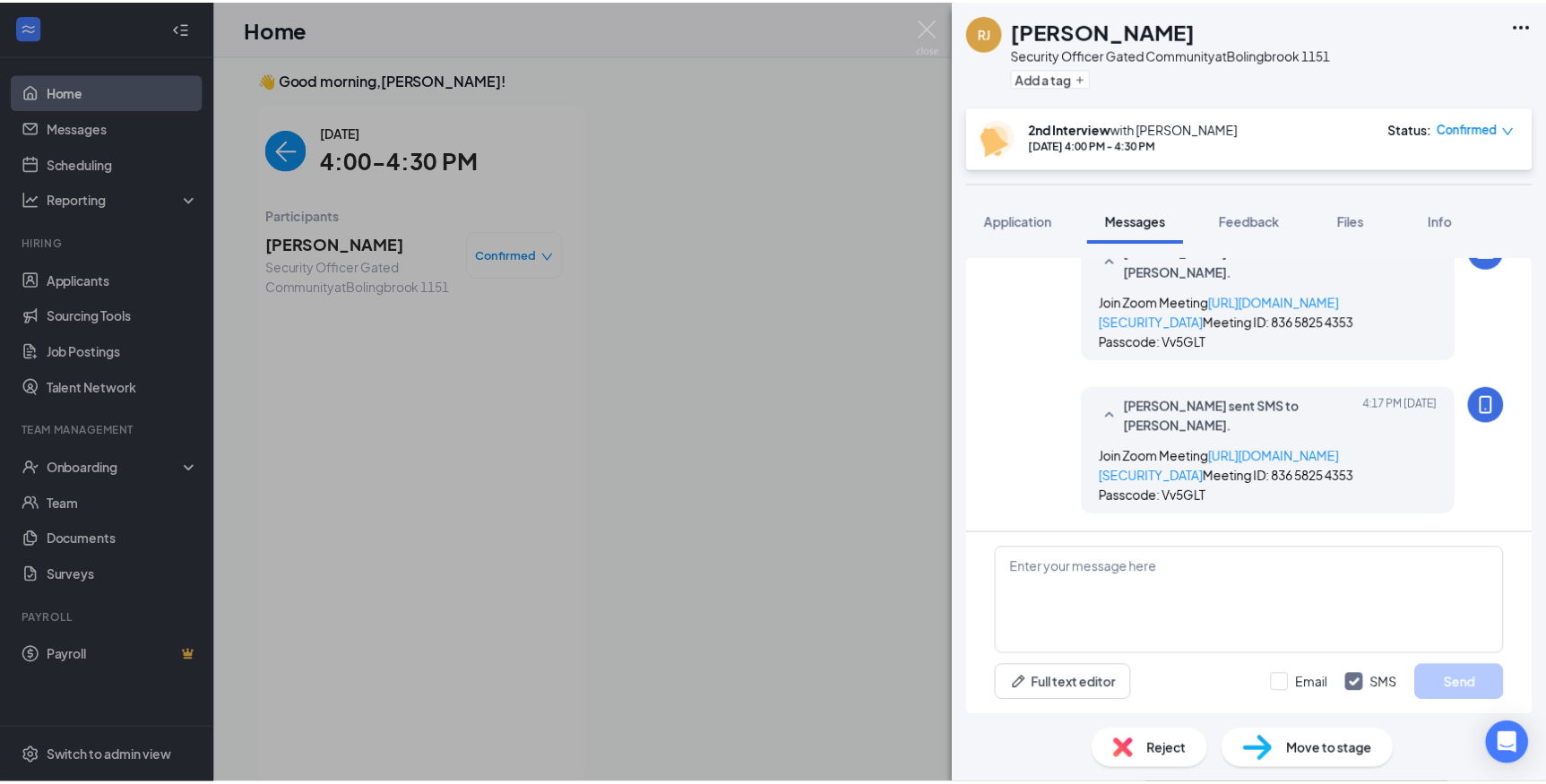
scroll to position [1068, 0]
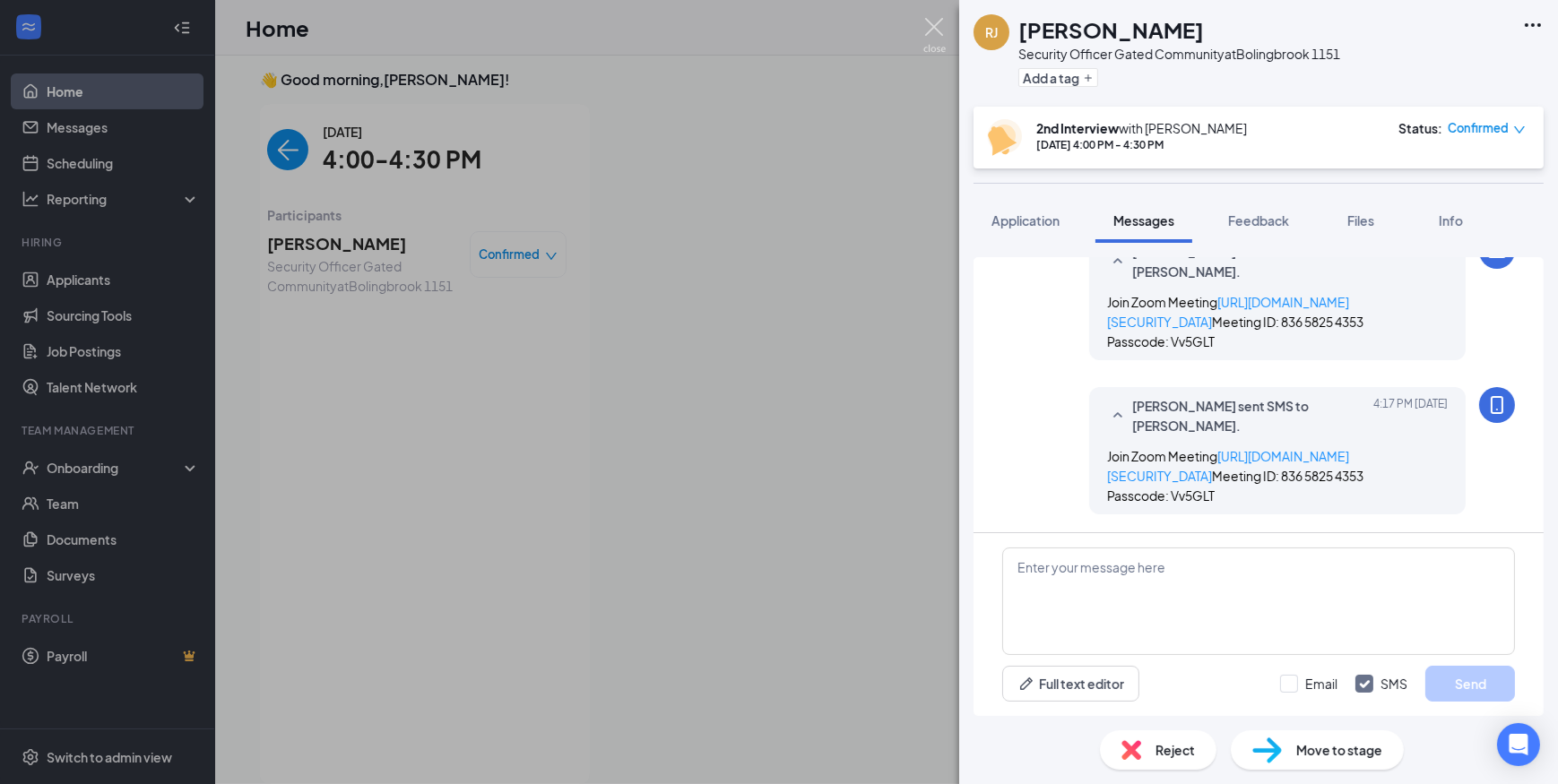
click at [938, 32] on img at bounding box center [934, 35] width 22 height 35
